Goal: Task Accomplishment & Management: Use online tool/utility

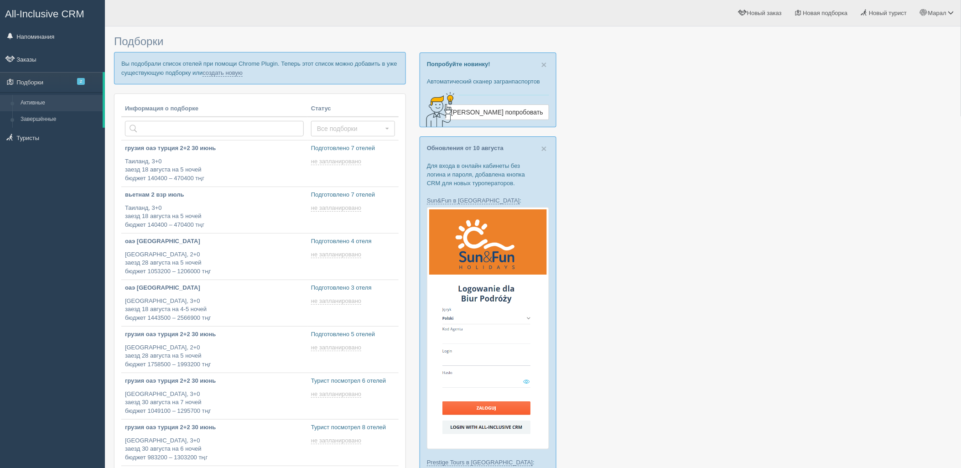
type input "[DATE] 11:40"
click at [227, 71] on link "создать новую" at bounding box center [223, 72] width 40 height 7
type input "[DATE] 11:40"
type input "[DATE] 19:15"
type input "[DATE] 18:50"
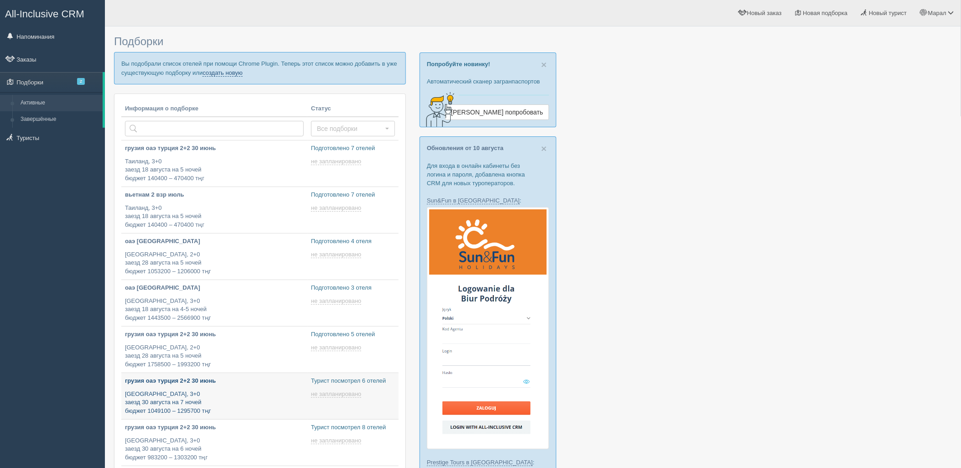
type input "[DATE] 18:05"
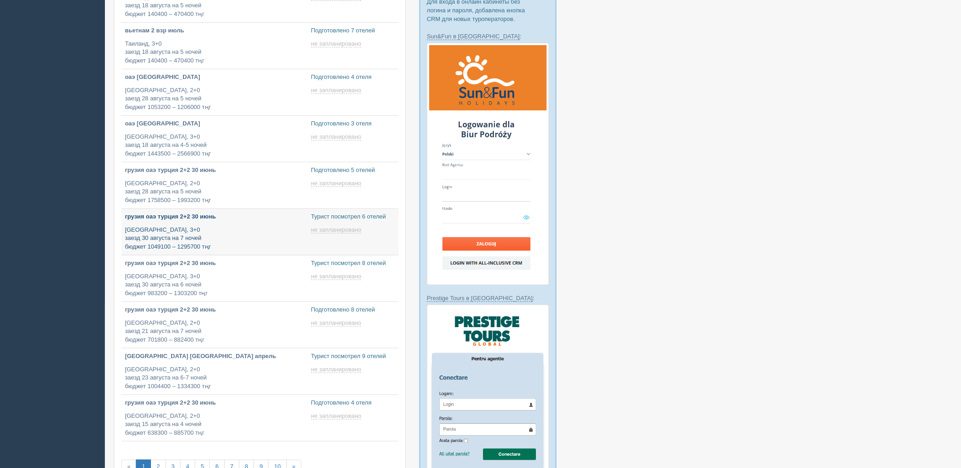
scroll to position [203, 0]
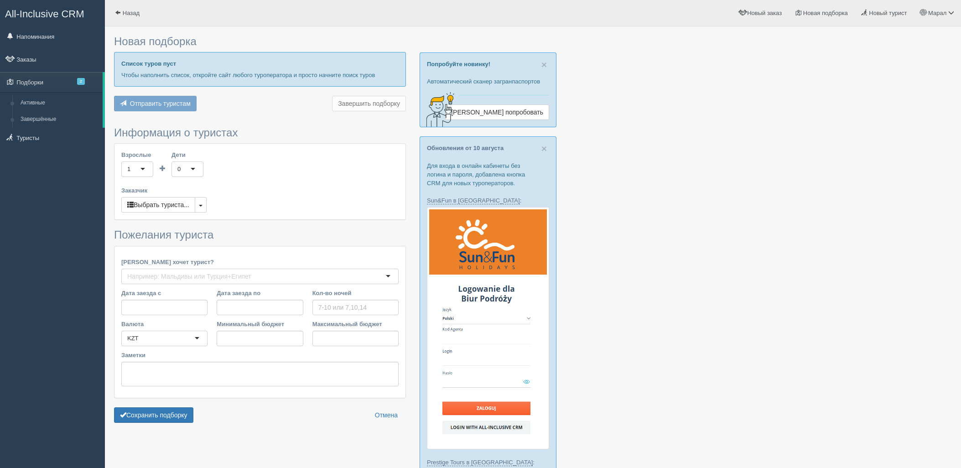
scroll to position [51, 0]
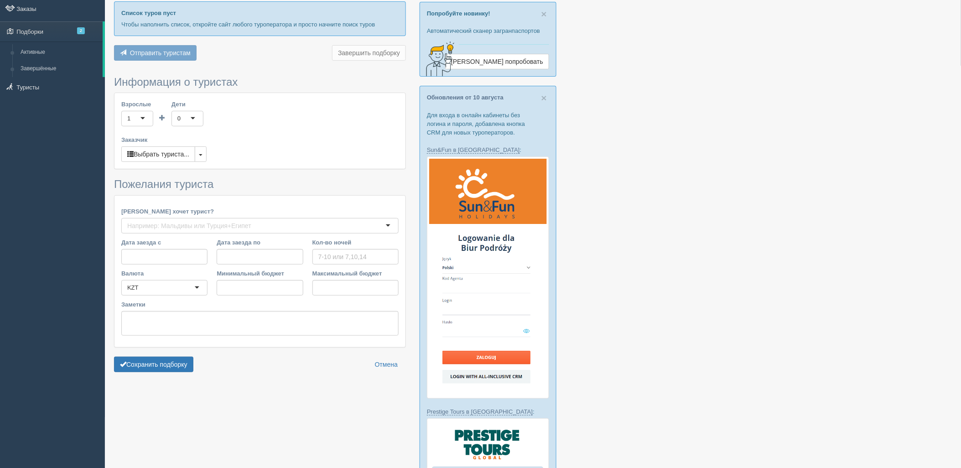
type input "10"
type input "1999800"
type input "2234000"
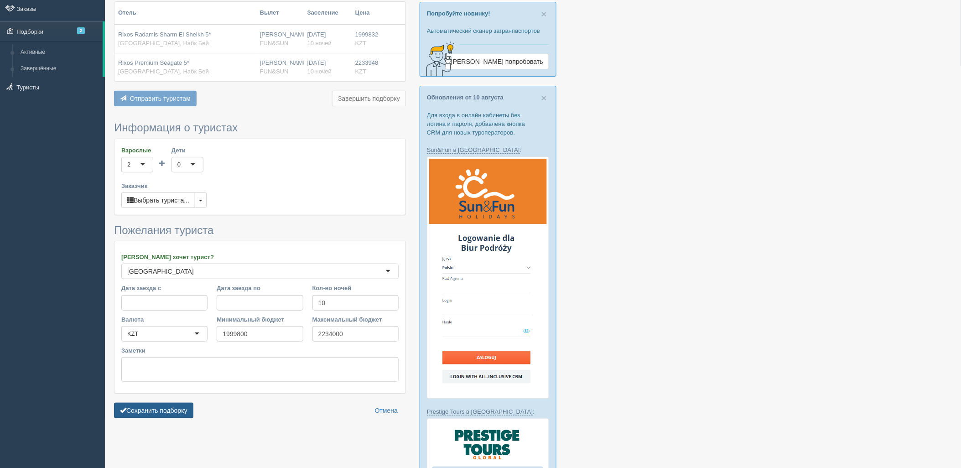
click at [163, 412] on button "Сохранить подборку" at bounding box center [153, 411] width 79 height 16
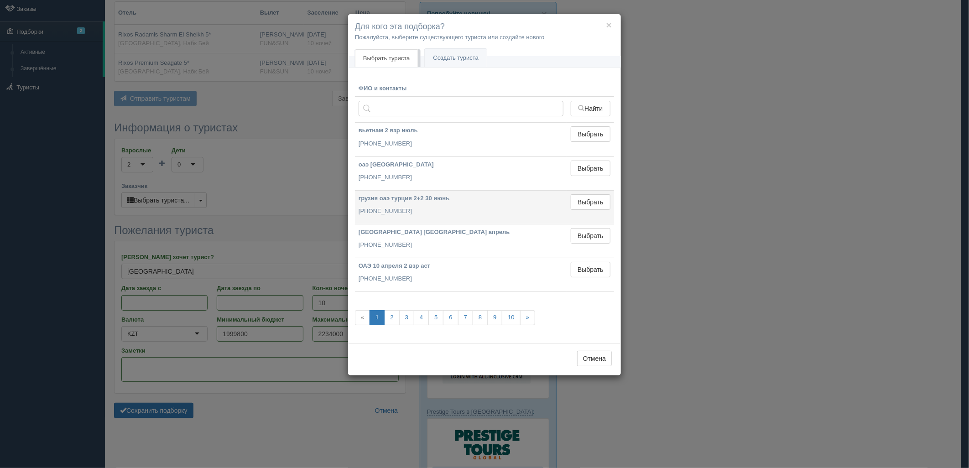
click at [587, 190] on td "Выбрать Выбран" at bounding box center [590, 207] width 47 height 34
click at [587, 194] on button "Выбрать" at bounding box center [591, 202] width 40 height 16
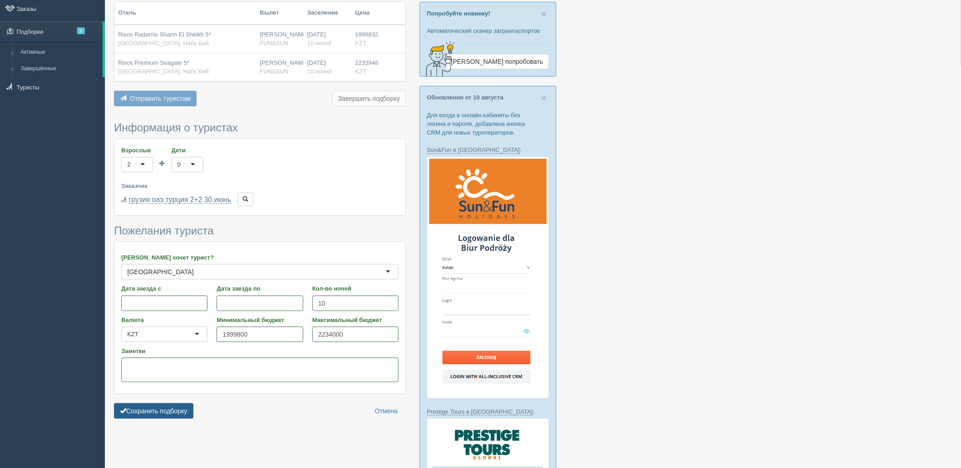
click at [185, 405] on button "Сохранить подборку" at bounding box center [153, 411] width 79 height 16
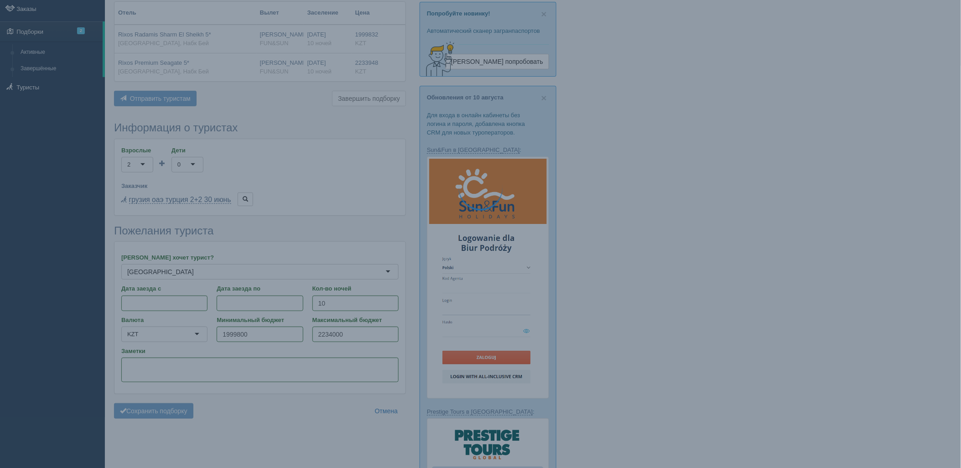
scroll to position [47, 0]
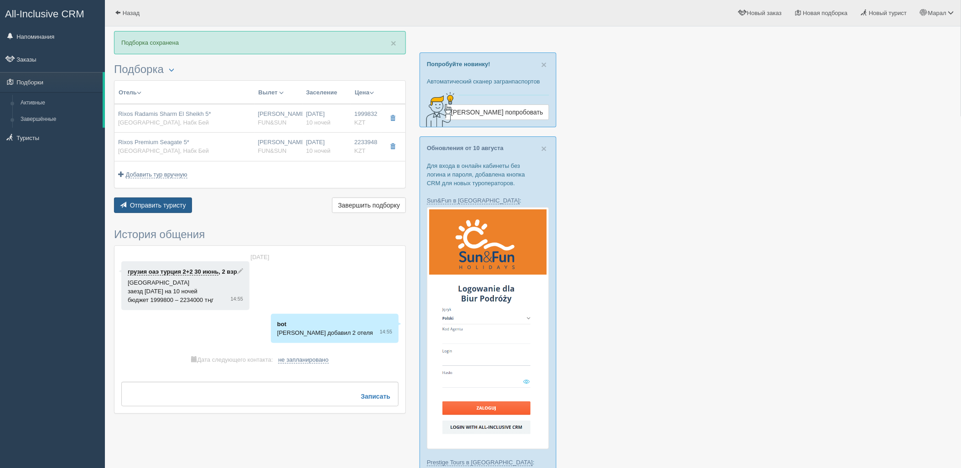
click at [170, 214] on div "Отправить туристу Отправить Завершить подборку Активировать подборку Добавить и…" at bounding box center [260, 207] width 292 height 18
click at [192, 212] on div "Отправить туристу Отправить Завершить подборку Активировать подборку Добавить и…" at bounding box center [260, 207] width 292 height 18
click at [163, 204] on span "Отправить туристу" at bounding box center [158, 205] width 56 height 7
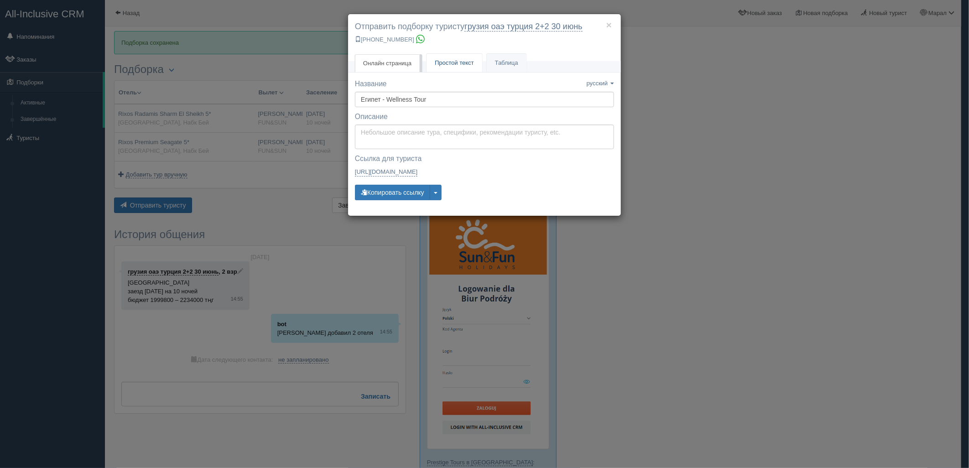
click at [448, 55] on link "Простой текст Текст" at bounding box center [455, 63] width 56 height 19
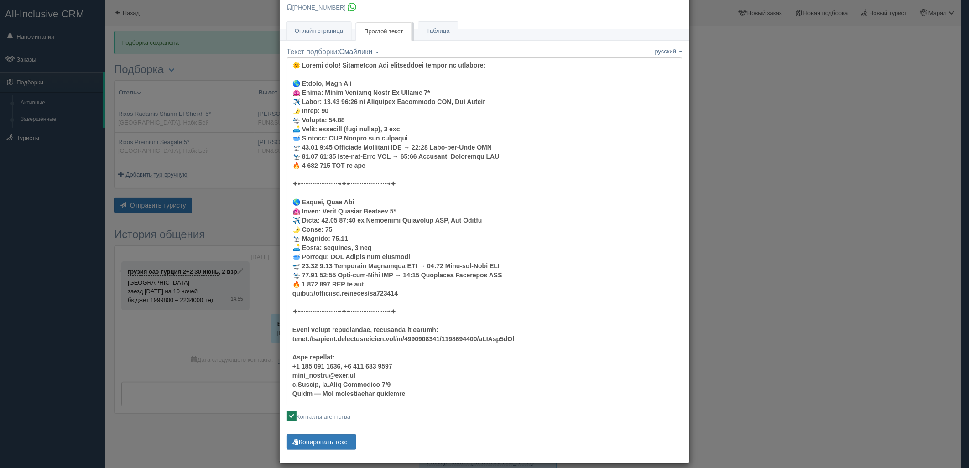
scroll to position [42, 0]
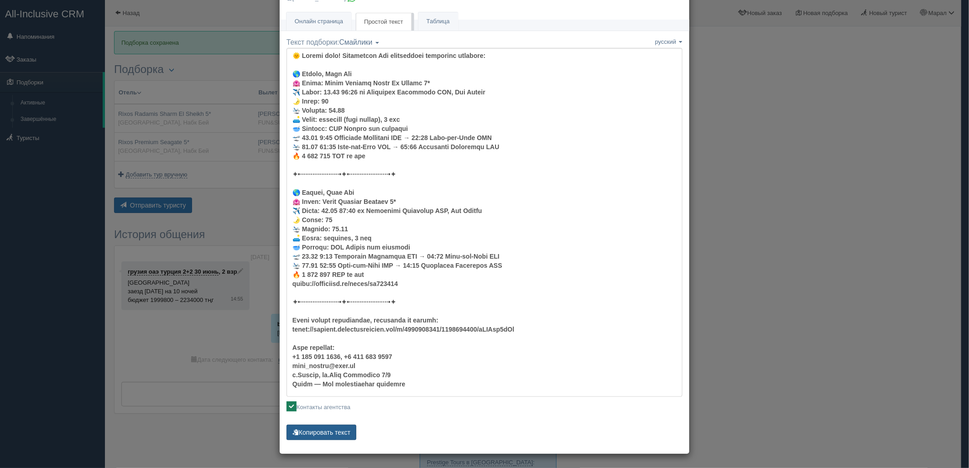
click at [327, 428] on button "Копировать текст" at bounding box center [322, 433] width 70 height 16
click at [799, 228] on div "× Отправить подборку туристу грузия оаэ турция 2+2 30 июнь +7 701 880 5580 Онла…" at bounding box center [484, 234] width 969 height 468
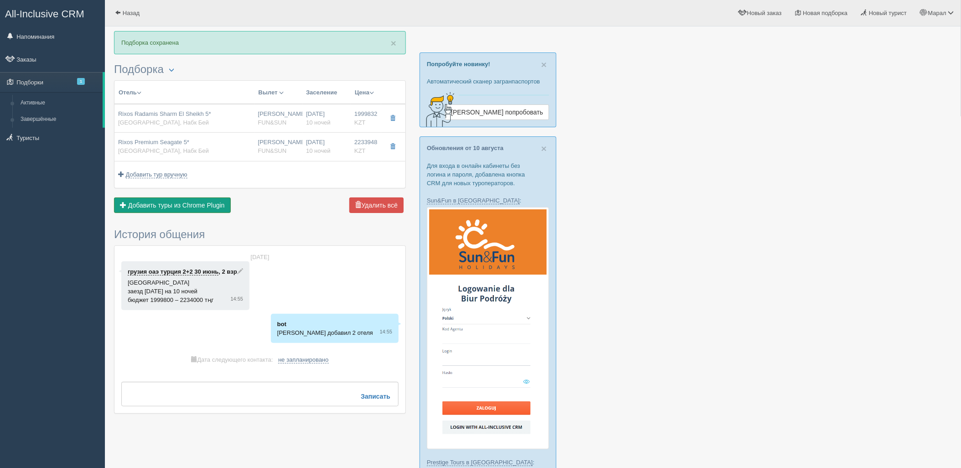
click at [185, 204] on span "Добавить туры из Chrome Plugin" at bounding box center [176, 205] width 97 height 7
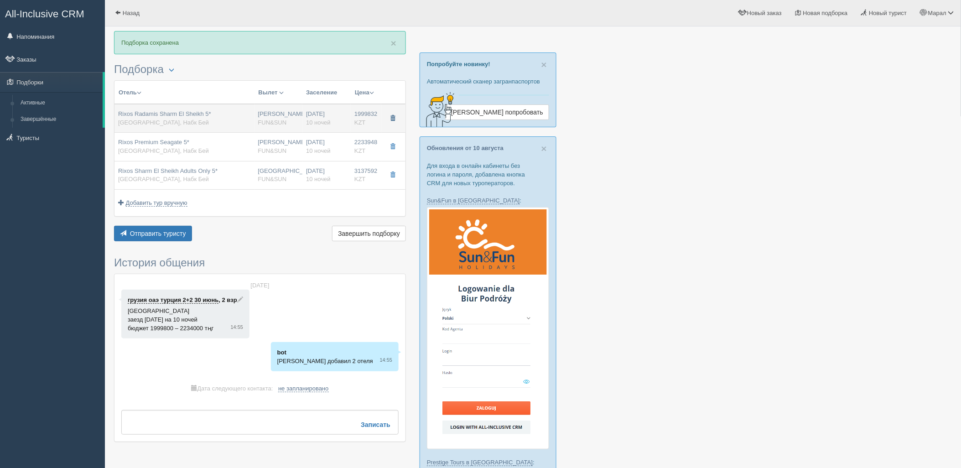
drag, startPoint x: 395, startPoint y: 114, endPoint x: 390, endPoint y: 119, distance: 6.8
click at [391, 116] on button "button" at bounding box center [393, 119] width 16 height 14
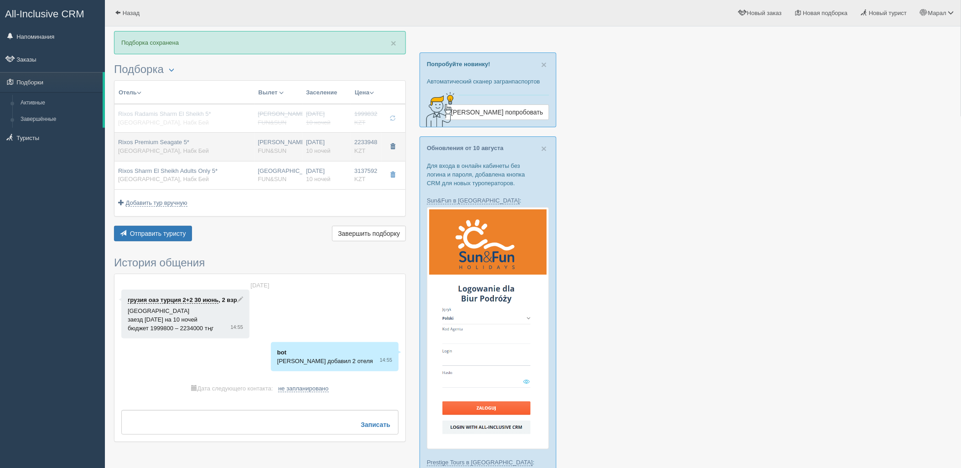
click at [389, 145] on button "button" at bounding box center [393, 147] width 16 height 14
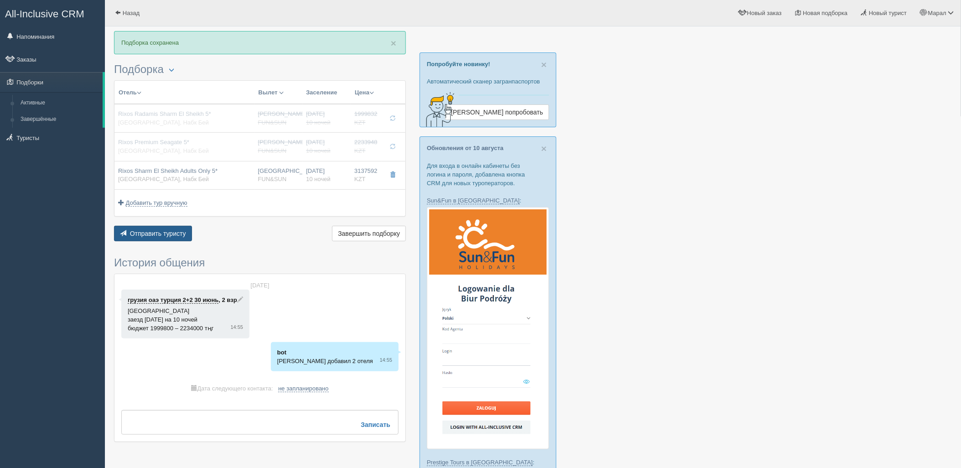
click at [164, 229] on button "Отправить туристу Отправить" at bounding box center [153, 234] width 78 height 16
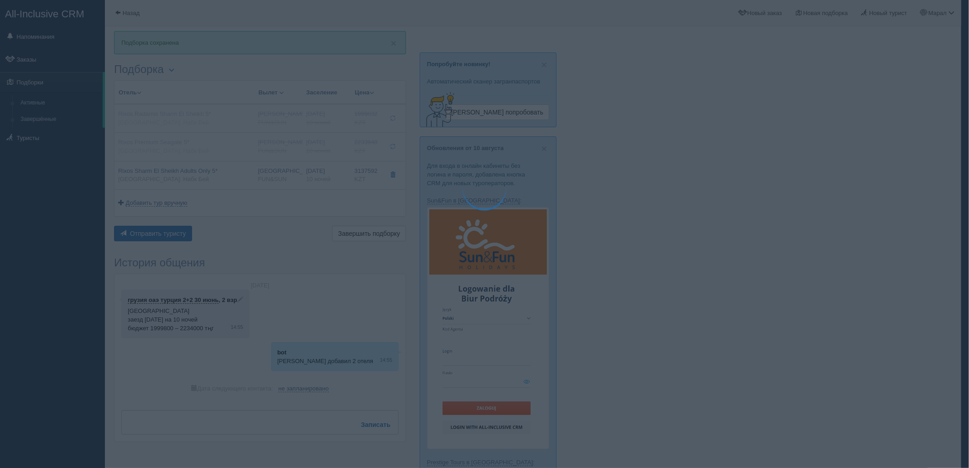
type textarea "🌞 Добрый день! Предлагаем Вам рассмотреть следующие варианты: 🌎 Египет, Набк Бе…"
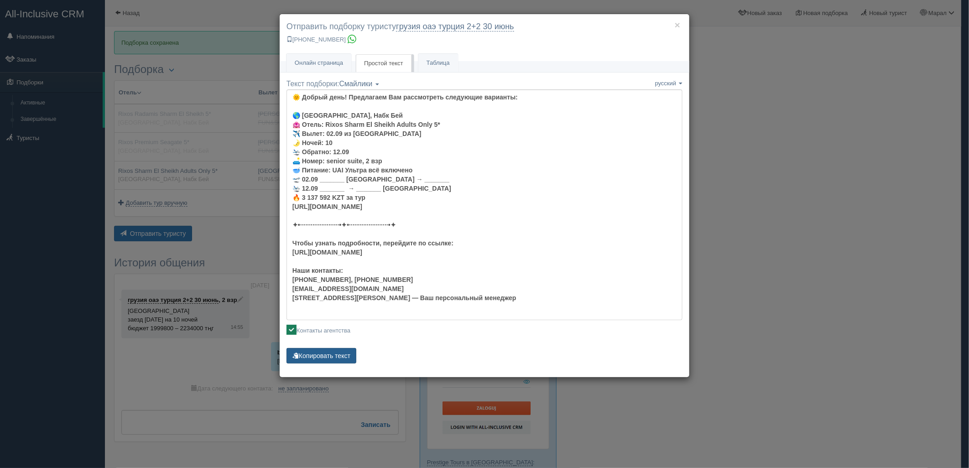
click at [351, 354] on button "Копировать текст" at bounding box center [322, 356] width 70 height 16
click at [250, 217] on div "× Отправить подборку туристу грузия оаэ турция 2+2 30 июнь +7 701 880 5580 Онла…" at bounding box center [484, 234] width 969 height 468
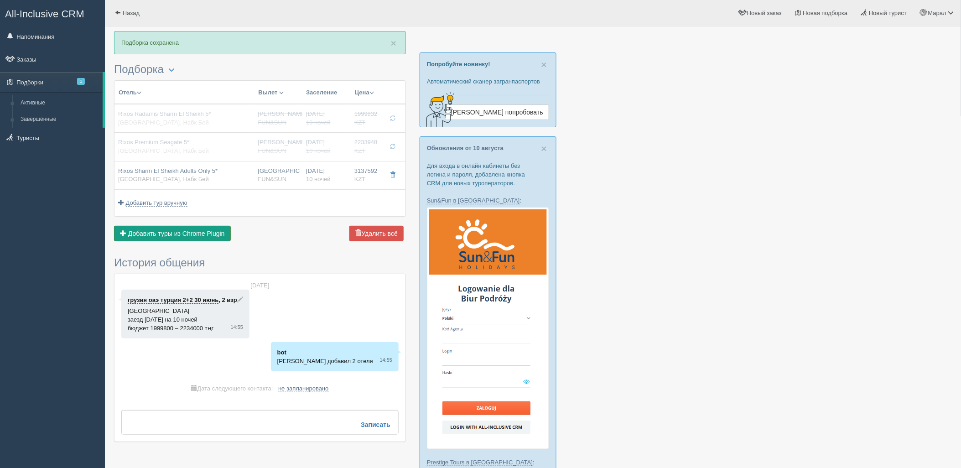
click at [213, 231] on span "Добавить туры из Chrome Plugin" at bounding box center [176, 233] width 97 height 7
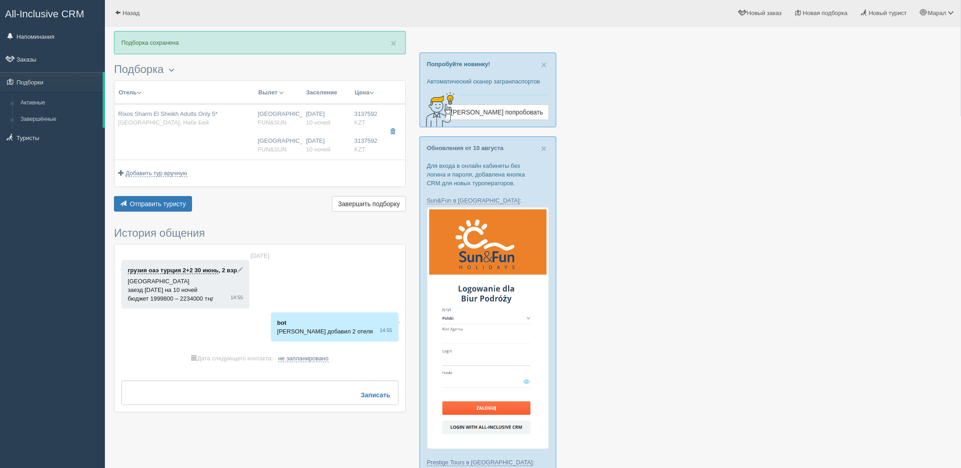
click at [301, 94] on th "Вылет Выезд Авиа Автобус" at bounding box center [279, 93] width 48 height 24
click at [303, 119] on td "02.09.2025 10 ночей 02.09.2025 10 ночей" at bounding box center [327, 132] width 48 height 56
type input "Rixos Sharm El Sheikh Adults Only 5*"
type input "https://tophotels.ru/hotel/al42757"
type input "Египет"
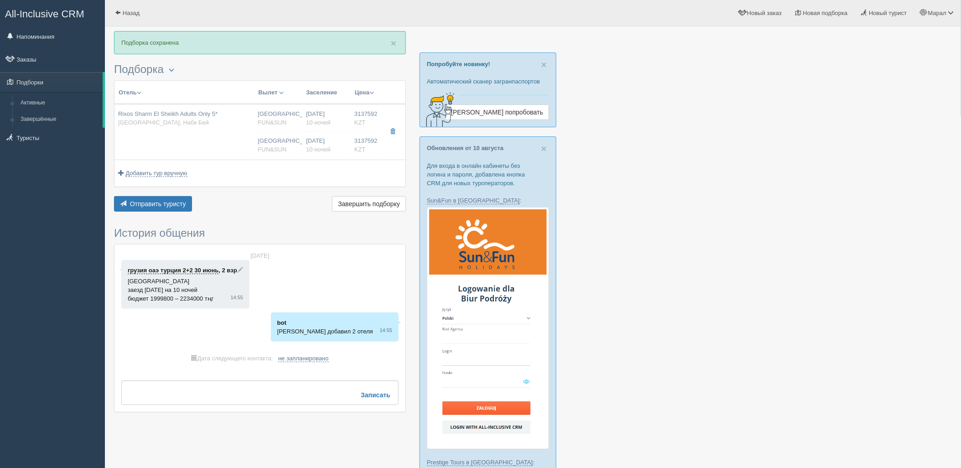
type input "Набк Бей"
type input "3137592.00"
type input "Астана"
type input "10"
type input "senior suite"
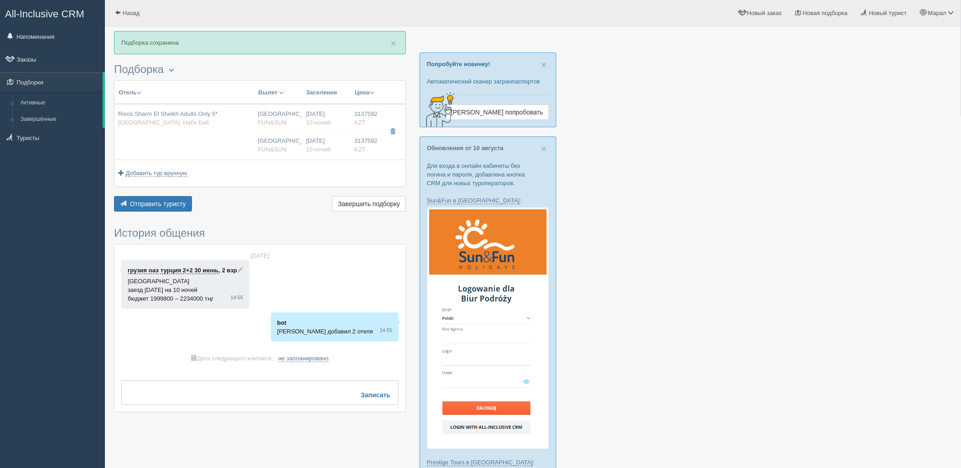
type input "UAI - Ультра Все Включено"
type input "FUN&SUN"
type input "https://tourvisor.ru/countries#!/hotel=premier-royal-grand-azure-resort"
type input "3137592.00"
type input "Астана"
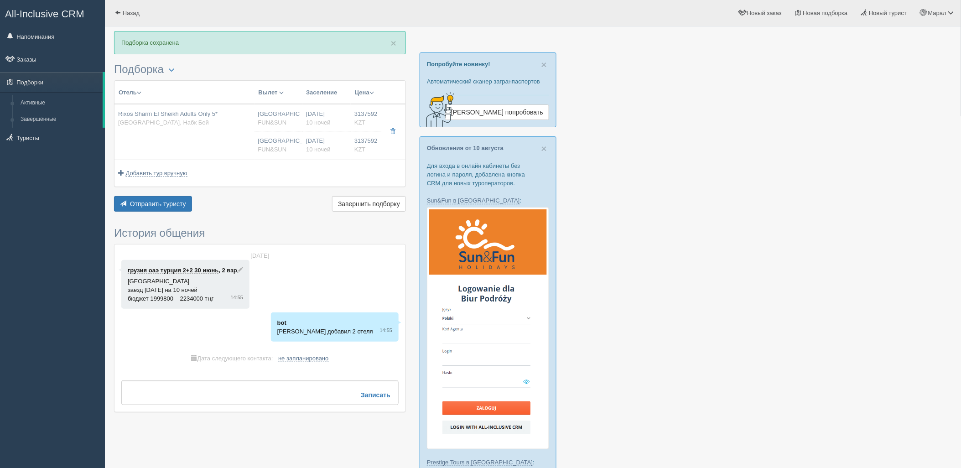
type input "10"
type input "senior suite"
type input "UAI - Ультра Все Включено"
type input "FUN&SUN"
type input "https://tourvisor.ru/countries#!/hotel=premier-royal-grand-azure-resort"
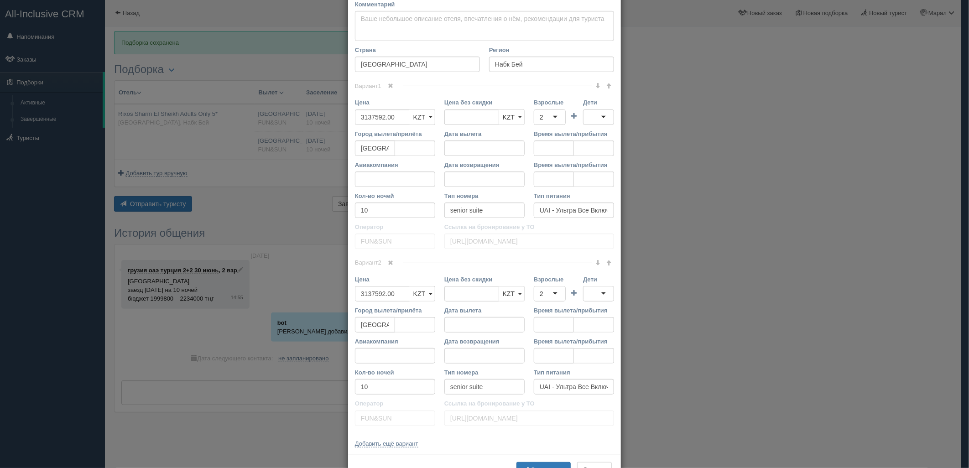
scroll to position [253, 0]
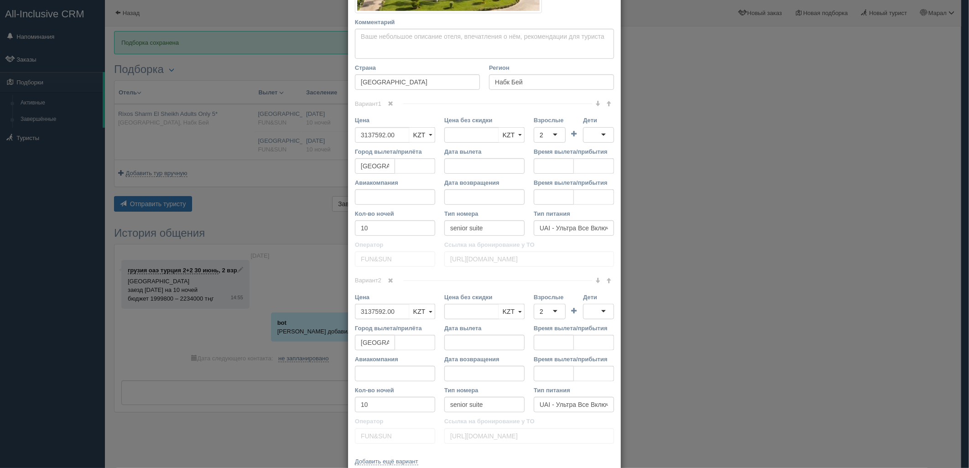
click at [386, 99] on link at bounding box center [391, 104] width 16 height 10
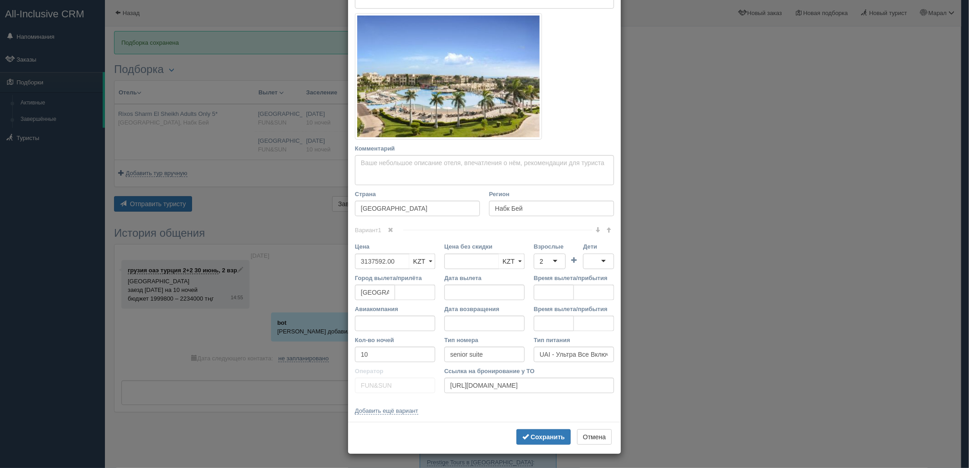
scroll to position [127, 0]
click at [553, 433] on b "Сохранить" at bounding box center [548, 436] width 34 height 7
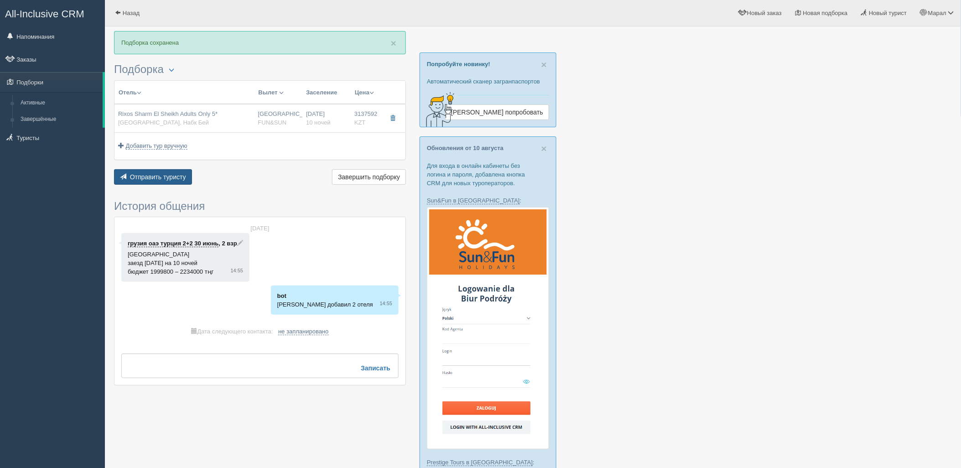
click at [172, 174] on span "Отправить туристу" at bounding box center [158, 176] width 56 height 7
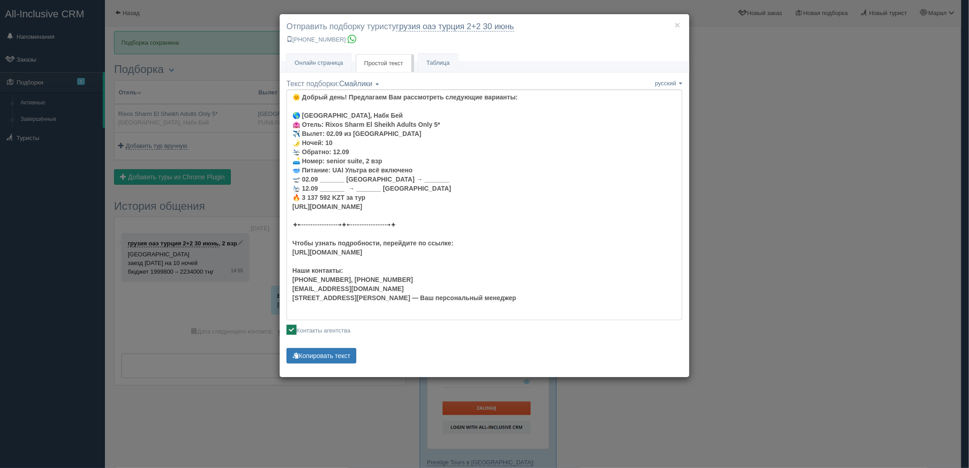
click at [238, 200] on div "× Отправить подборку туристу грузия оаэ турция 2+2 30 июнь +7 701 880 5580 Онла…" at bounding box center [484, 234] width 969 height 468
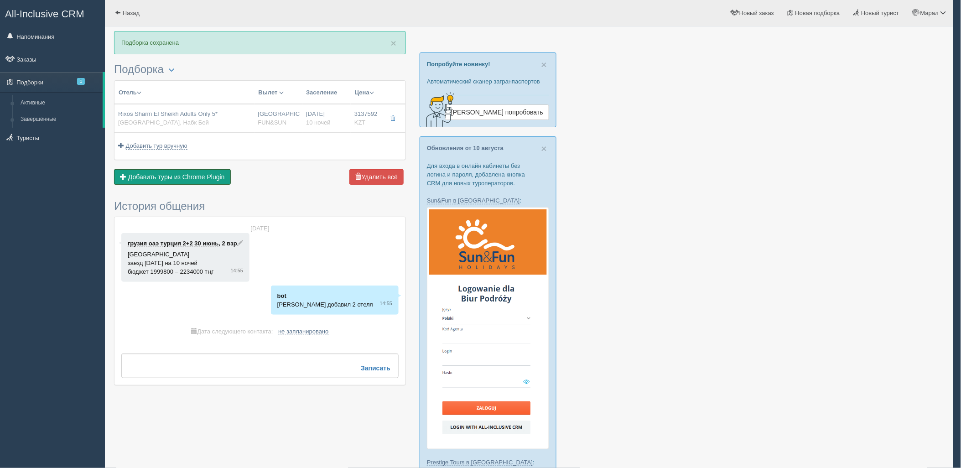
click at [198, 178] on span "Добавить туры из Chrome Plugin" at bounding box center [176, 176] width 97 height 7
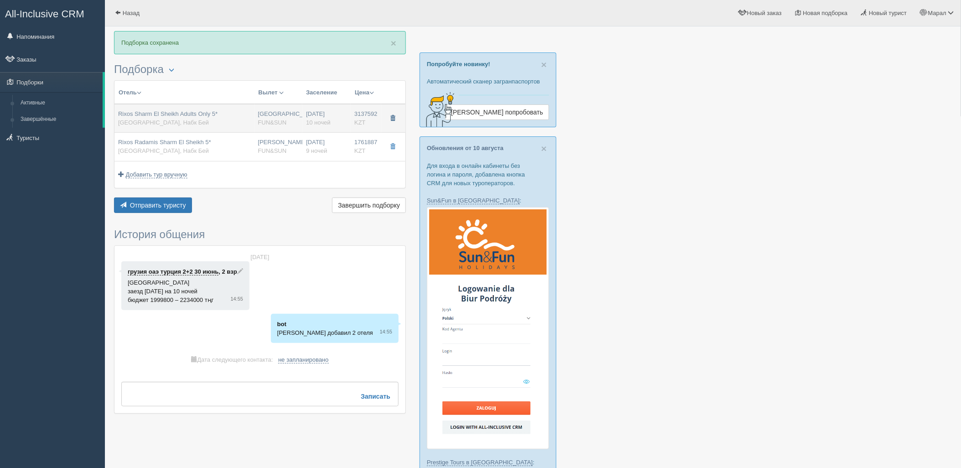
click at [395, 116] on span "button" at bounding box center [392, 117] width 5 height 5
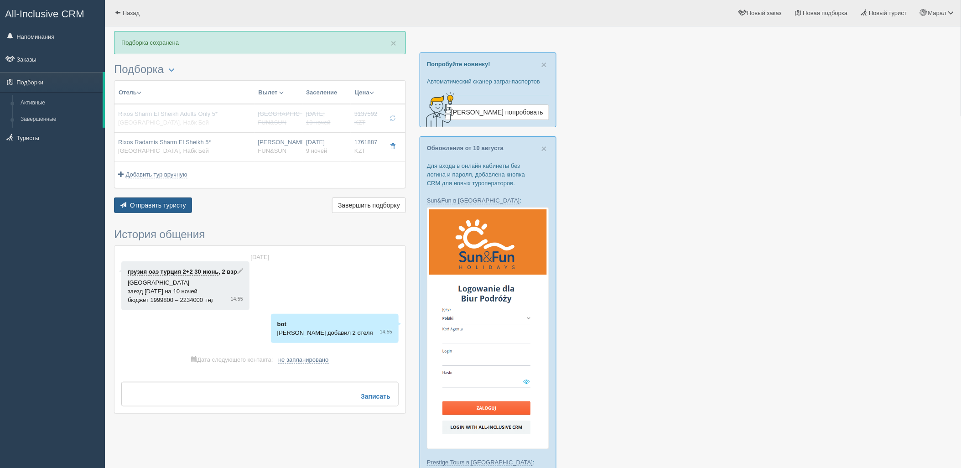
click at [172, 210] on button "Отправить туристу Отправить" at bounding box center [153, 206] width 78 height 16
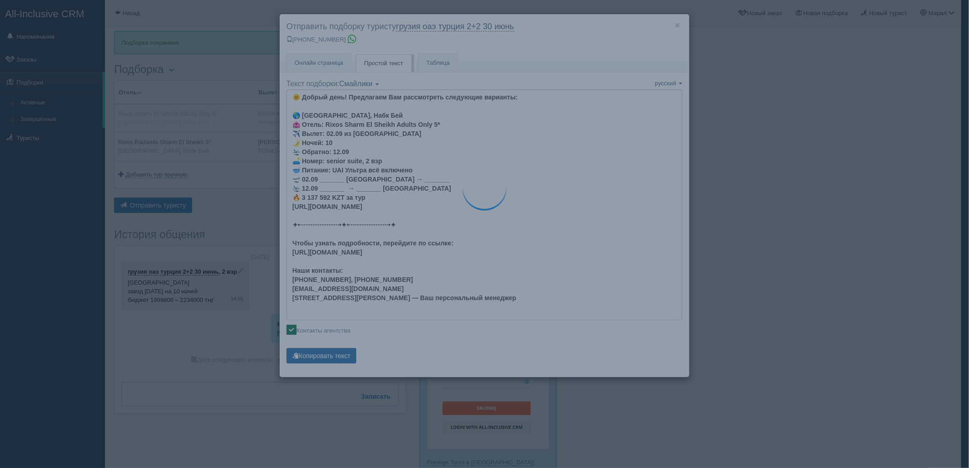
type textarea "🌞 Добрый день! Предлагаем Вам рассмотреть следующие варианты: 🌎 Египет, Набк Бе…"
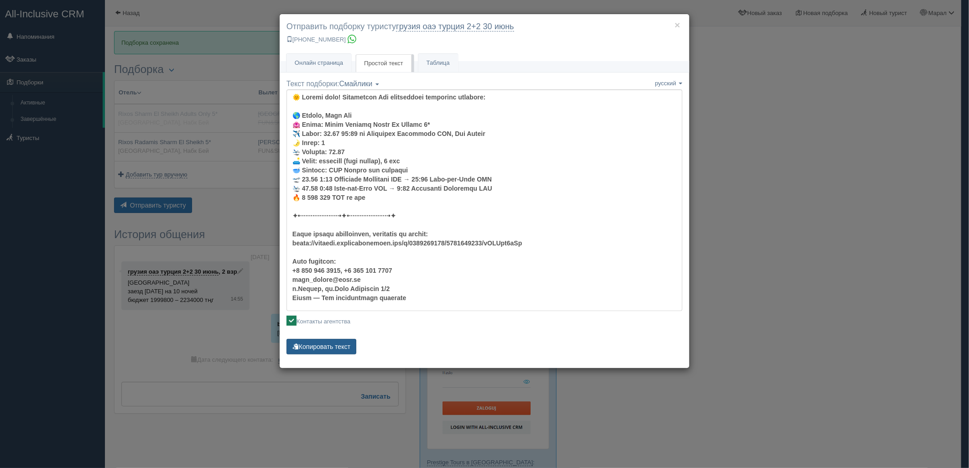
click at [329, 349] on button "Копировать текст" at bounding box center [322, 347] width 70 height 16
